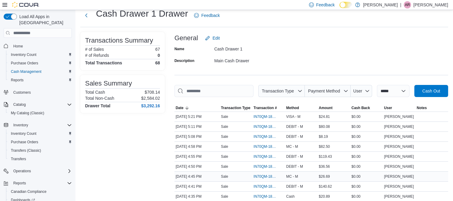
scroll to position [34, 0]
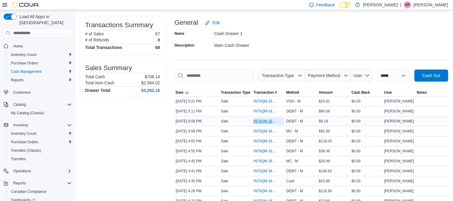
click at [254, 119] on span "IN70QM-1861732" at bounding box center [266, 121] width 24 height 5
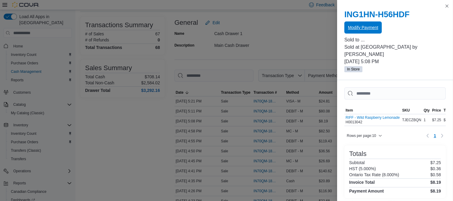
click at [361, 30] on span "Modify Payment" at bounding box center [363, 27] width 30 height 6
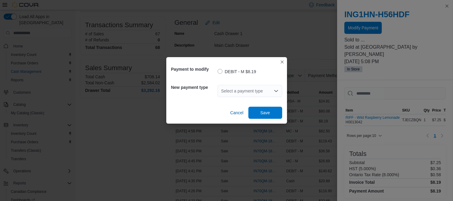
click at [249, 90] on div "Select a payment type" at bounding box center [250, 91] width 65 height 12
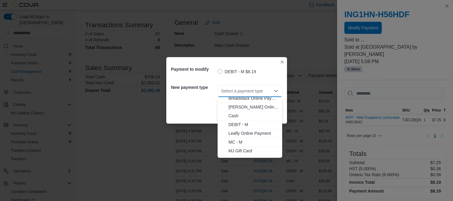
scroll to position [18, 0]
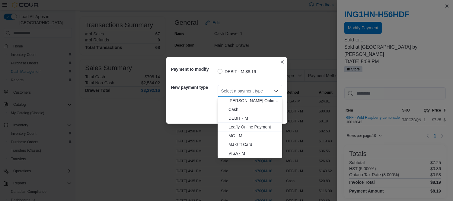
click at [237, 154] on span "VISA - M" at bounding box center [254, 153] width 50 height 6
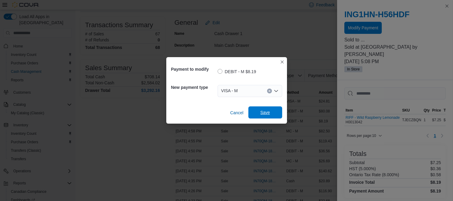
click at [267, 110] on span "Save" at bounding box center [265, 112] width 10 height 6
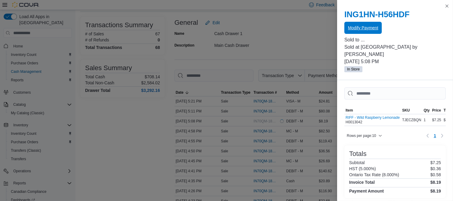
scroll to position [0, 0]
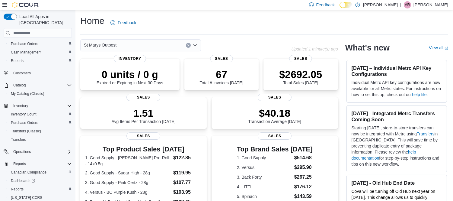
scroll to position [30, 0]
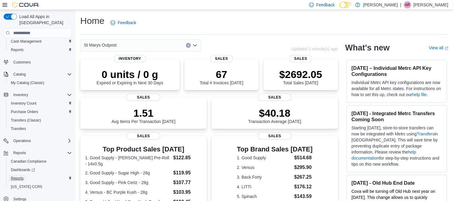
click at [23, 174] on span "Reports" at bounding box center [17, 177] width 13 height 7
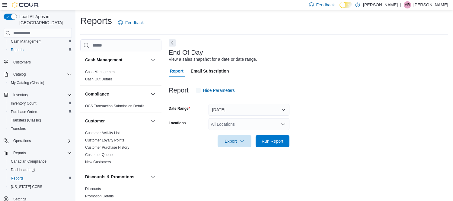
scroll to position [6, 0]
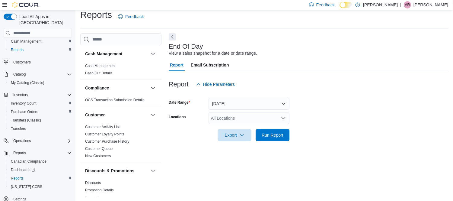
click at [233, 122] on div "All Locations" at bounding box center [249, 118] width 81 height 12
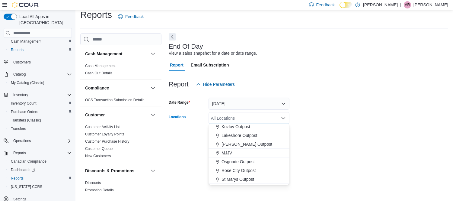
scroll to position [134, 0]
click at [238, 169] on span "St Marys Outpost" at bounding box center [238, 169] width 33 height 6
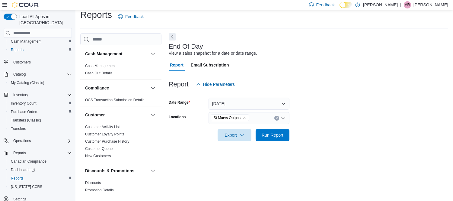
click at [379, 155] on div "End Of Day View a sales snapshot for a date or date range. Report Email Subscri…" at bounding box center [309, 114] width 280 height 163
click at [271, 130] on span "Run Report" at bounding box center [272, 135] width 27 height 12
